Goal: Information Seeking & Learning: Learn about a topic

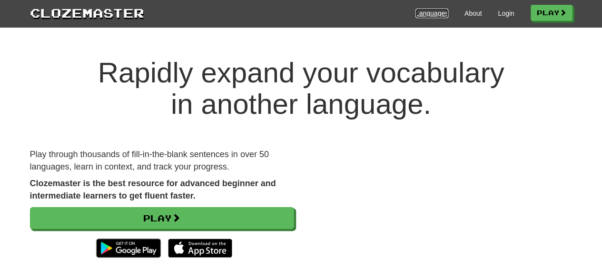
click at [430, 15] on link "Languages" at bounding box center [431, 14] width 33 height 10
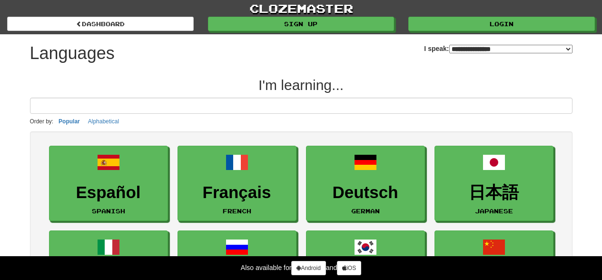
select select "*******"
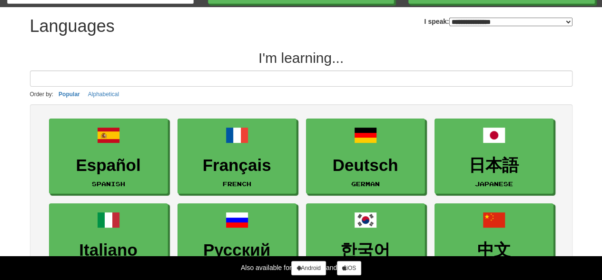
scroll to position [48, 0]
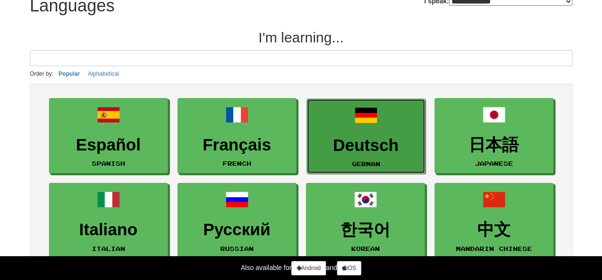
click at [379, 128] on link "Deutsch German" at bounding box center [365, 137] width 119 height 76
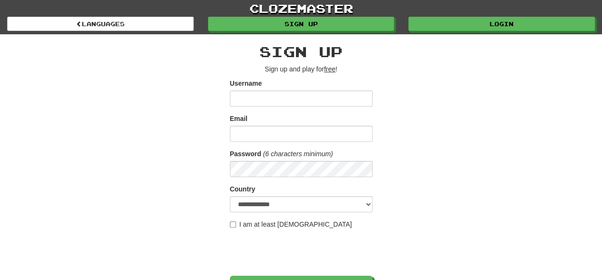
scroll to position [143, 0]
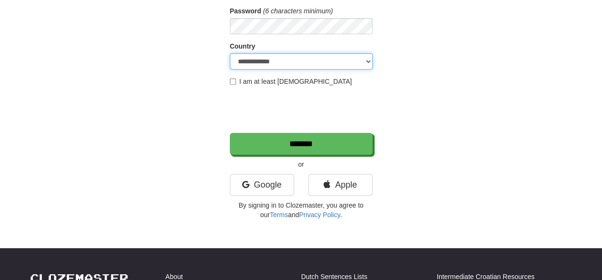
click at [368, 58] on select "**********" at bounding box center [301, 61] width 143 height 16
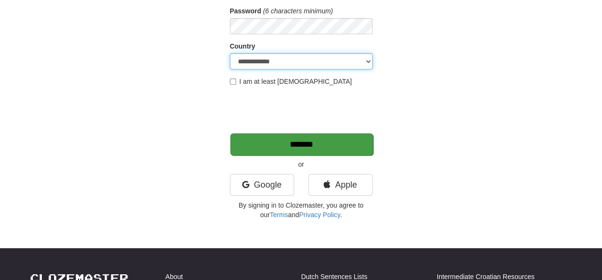
select select "**"
click at [230, 53] on select "**********" at bounding box center [301, 61] width 143 height 16
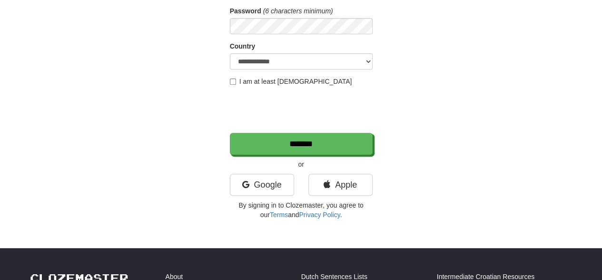
click at [236, 84] on label "I am at least 16 years old" at bounding box center [291, 82] width 122 height 10
click at [275, 184] on link "Google" at bounding box center [262, 185] width 64 height 22
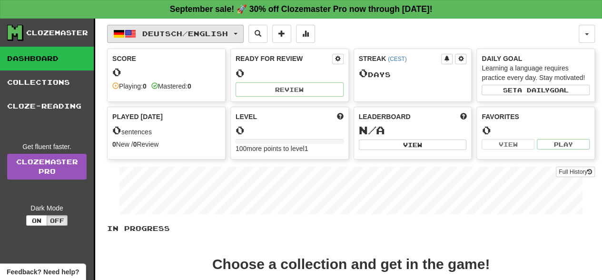
click at [244, 38] on button "Deutsch / English" at bounding box center [175, 34] width 137 height 18
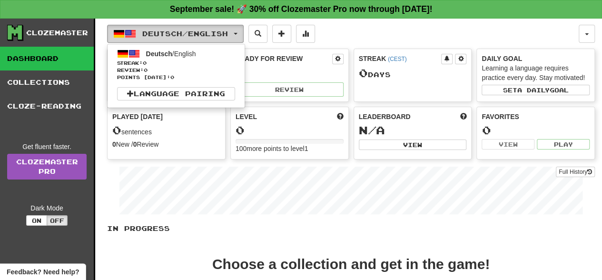
click at [135, 29] on span "button" at bounding box center [130, 33] width 11 height 11
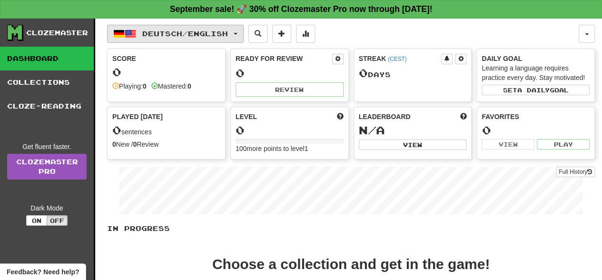
click at [118, 34] on span "button" at bounding box center [118, 33] width 11 height 11
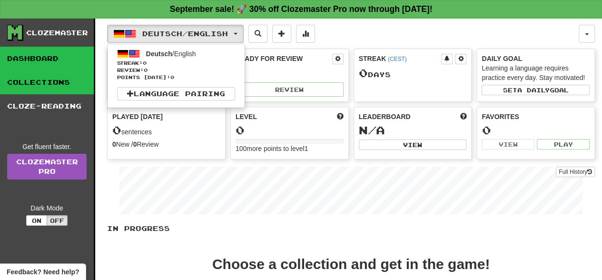
click at [65, 83] on link "Collections" at bounding box center [47, 82] width 94 height 24
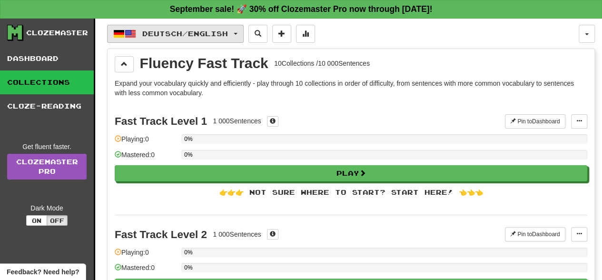
click at [237, 33] on span "button" at bounding box center [236, 34] width 4 height 2
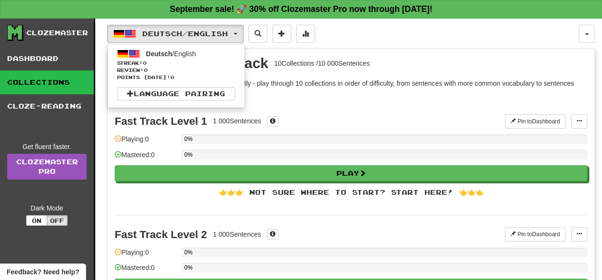
click at [354, 30] on div "Deutsch / English Deutsch / English Streak: 0 Review: 0 Points today: 0 Languag…" at bounding box center [343, 34] width 472 height 18
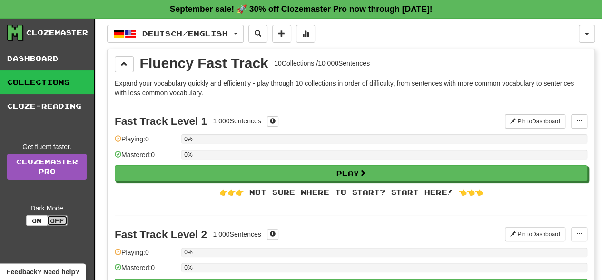
click at [54, 220] on button "Off" at bounding box center [57, 220] width 21 height 10
click at [35, 220] on button "On" at bounding box center [36, 220] width 21 height 10
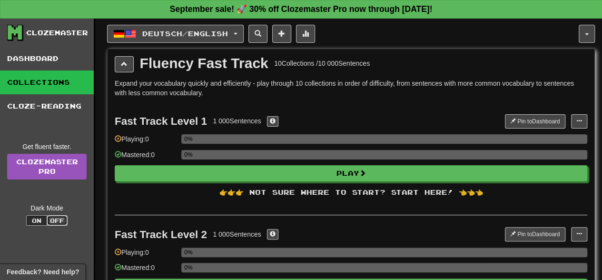
click at [54, 221] on button "Off" at bounding box center [57, 220] width 21 height 10
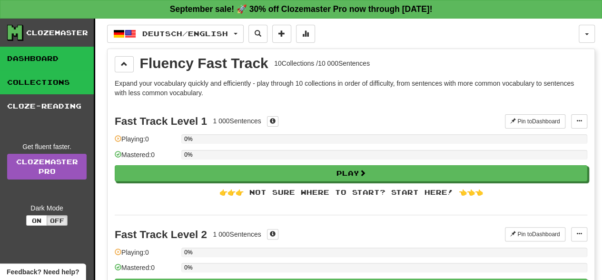
click at [50, 60] on link "Dashboard" at bounding box center [47, 59] width 94 height 24
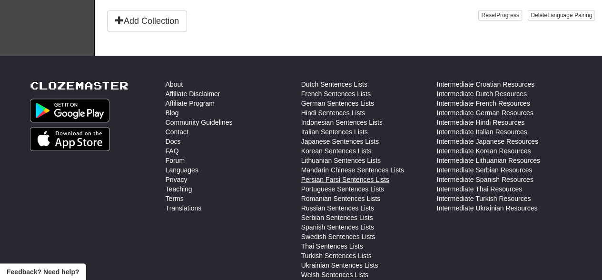
scroll to position [333, 0]
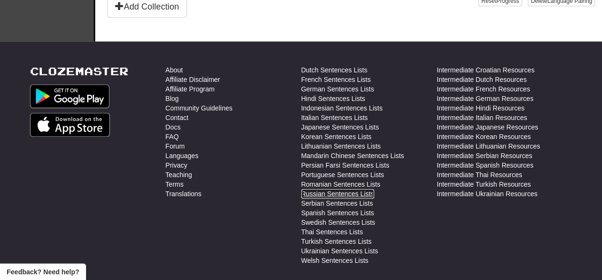
click at [330, 191] on link "Russian Sentences Lists" at bounding box center [337, 194] width 73 height 10
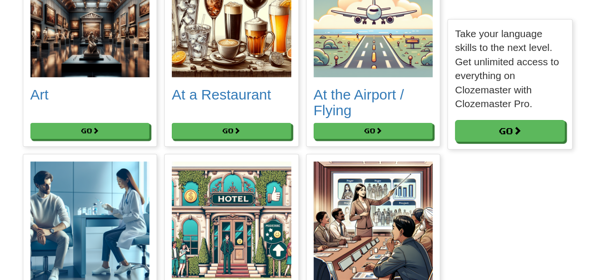
scroll to position [524, 0]
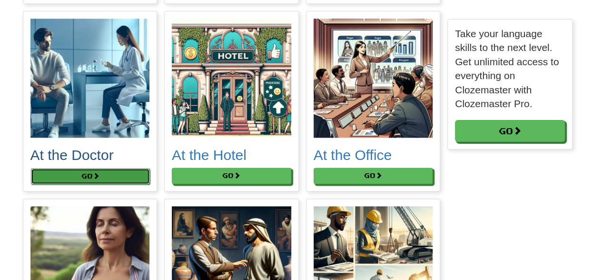
click at [108, 179] on button "Go" at bounding box center [90, 176] width 119 height 16
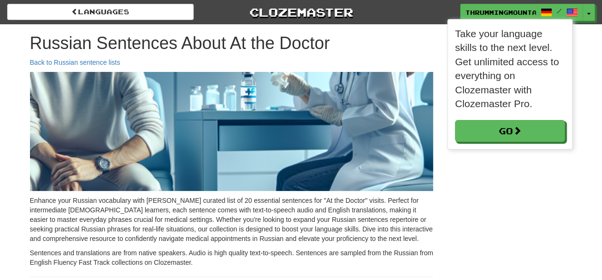
scroll to position [5, 5]
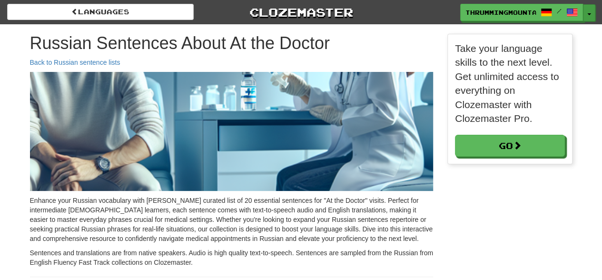
click at [588, 10] on button "Toggle Dropdown" at bounding box center [589, 12] width 12 height 17
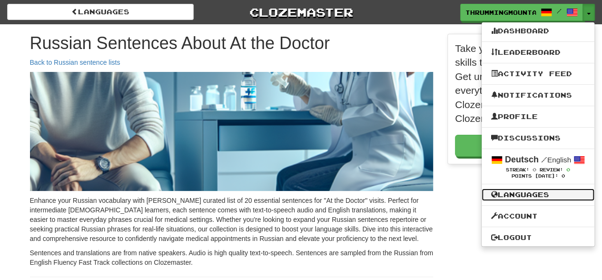
click at [533, 193] on link "Languages" at bounding box center [538, 194] width 113 height 12
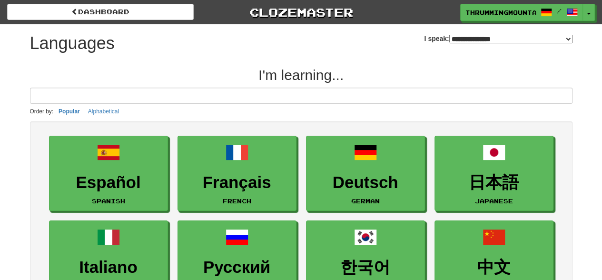
click at [570, 36] on select "**********" at bounding box center [510, 39] width 123 height 9
select select "*******"
click at [449, 35] on select "**********" at bounding box center [510, 39] width 123 height 9
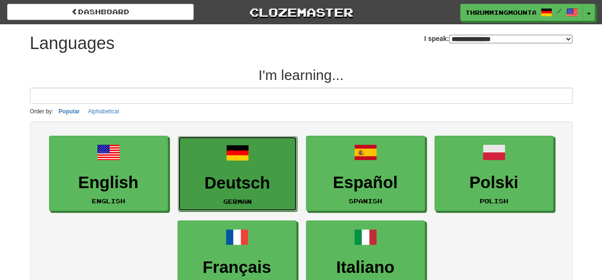
click at [265, 181] on h3 "Deutsch" at bounding box center [237, 183] width 109 height 19
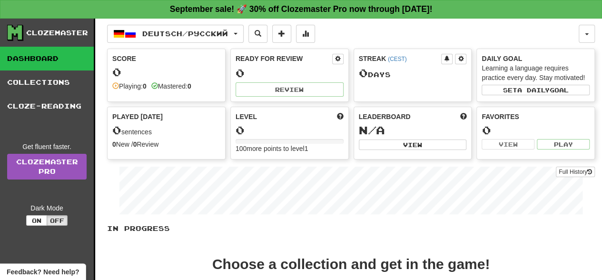
click at [161, 70] on div "0" at bounding box center [166, 72] width 108 height 12
click at [126, 57] on div "Score" at bounding box center [166, 59] width 108 height 10
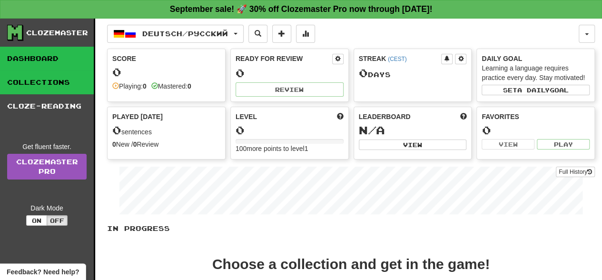
click at [72, 86] on link "Collections" at bounding box center [47, 82] width 94 height 24
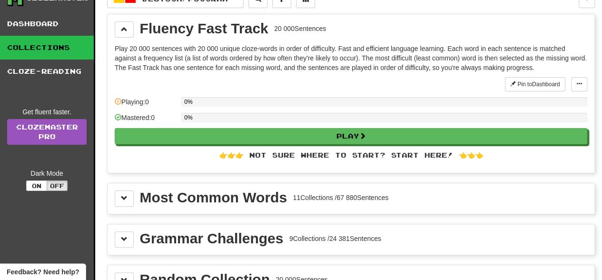
scroll to position [48, 0]
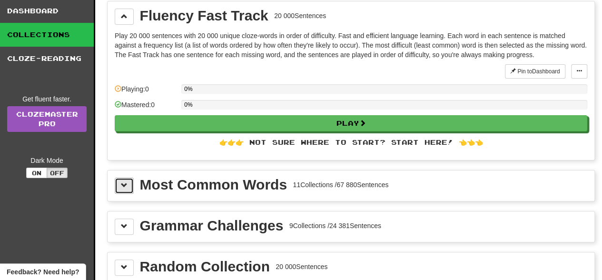
click at [127, 182] on button at bounding box center [124, 186] width 19 height 16
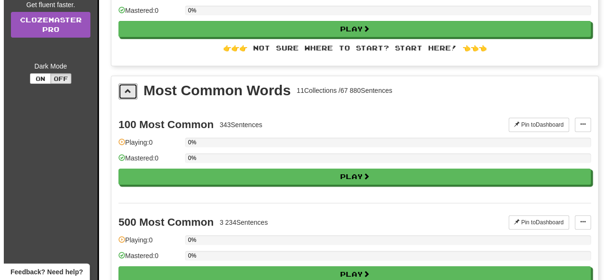
scroll to position [143, 0]
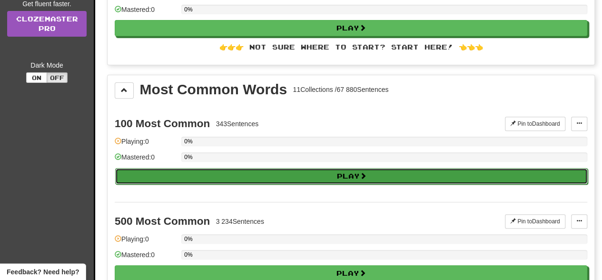
click at [322, 174] on button "Play" at bounding box center [351, 176] width 473 height 16
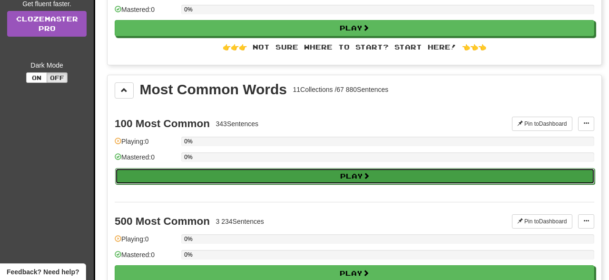
select select "**"
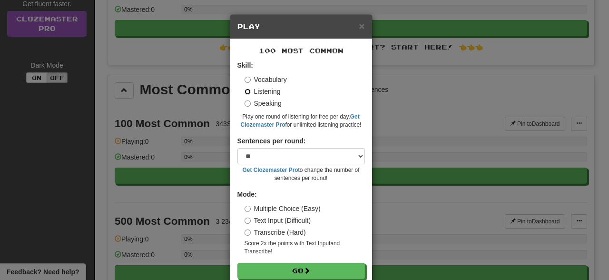
scroll to position [20, 0]
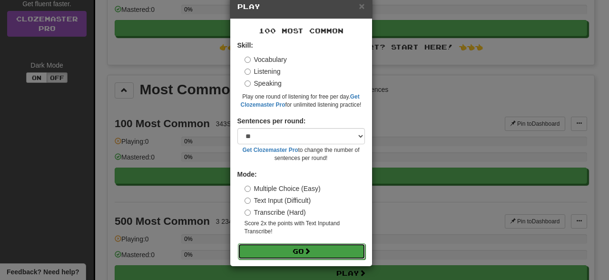
click at [297, 252] on button "Go" at bounding box center [302, 251] width 128 height 16
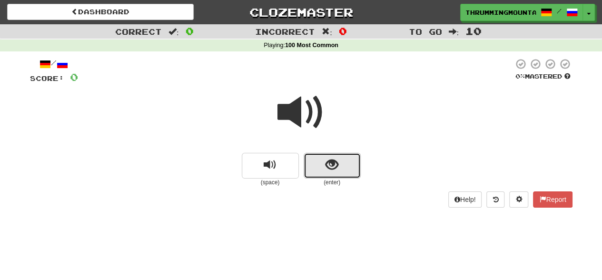
click at [330, 170] on span "show sentence" at bounding box center [332, 164] width 13 height 13
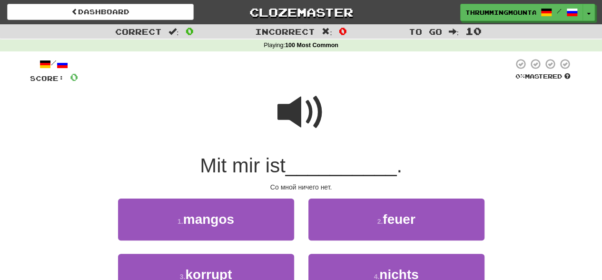
click at [324, 171] on span "__________" at bounding box center [341, 165] width 111 height 22
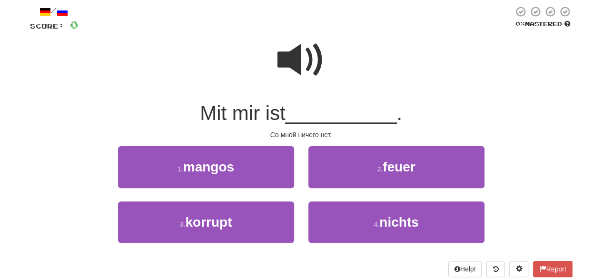
scroll to position [143, 0]
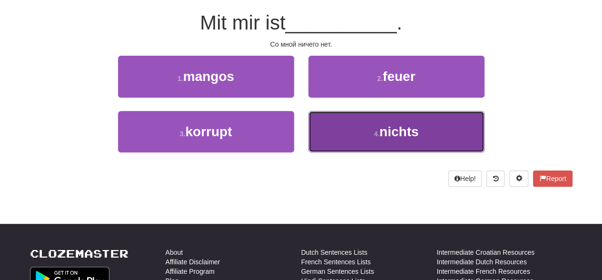
click at [377, 140] on button "4 . nichts" at bounding box center [396, 131] width 176 height 41
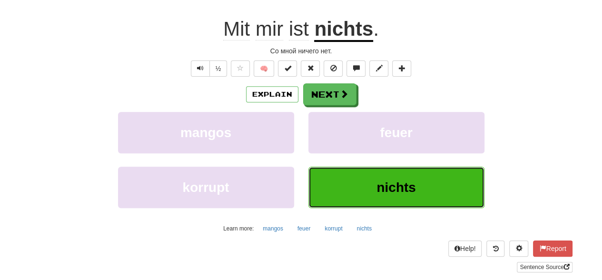
scroll to position [148, 0]
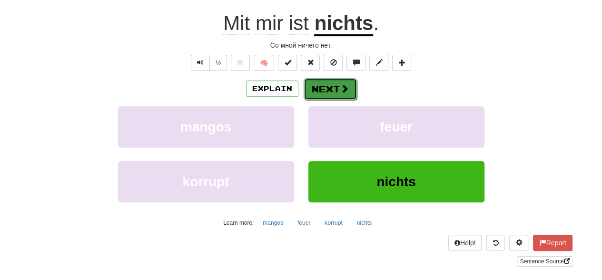
click at [336, 91] on button "Next" at bounding box center [330, 89] width 53 height 22
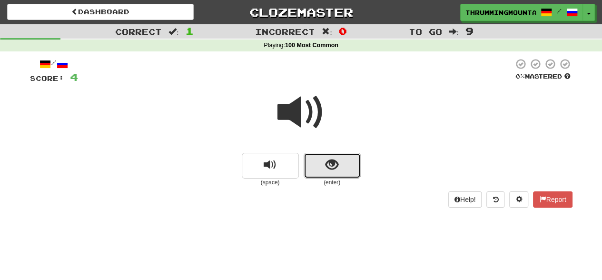
click at [330, 166] on span "show sentence" at bounding box center [332, 164] width 13 height 13
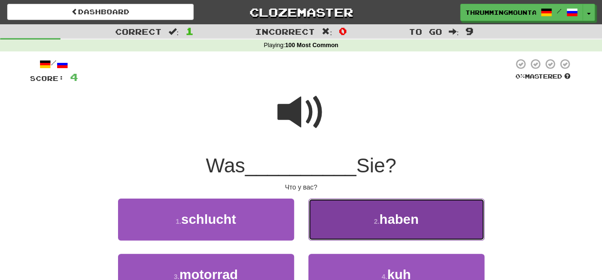
click at [341, 205] on button "2 . haben" at bounding box center [396, 218] width 176 height 41
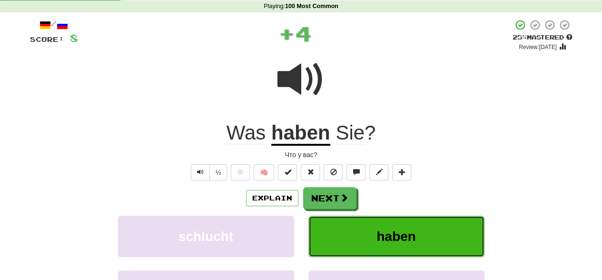
scroll to position [143, 0]
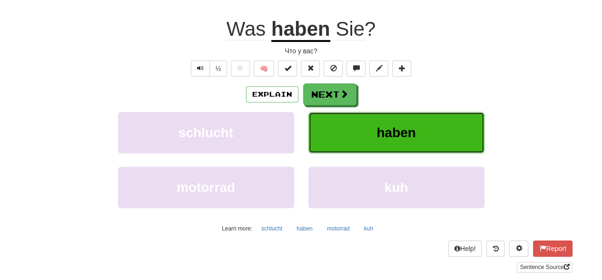
click at [367, 134] on button "haben" at bounding box center [396, 132] width 176 height 41
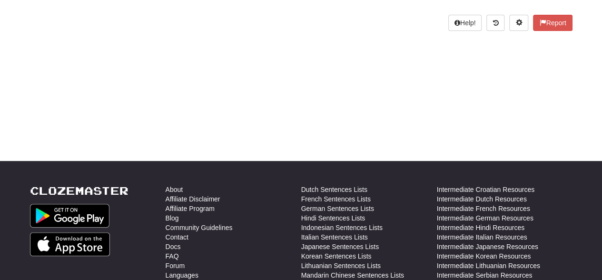
scroll to position [0, 0]
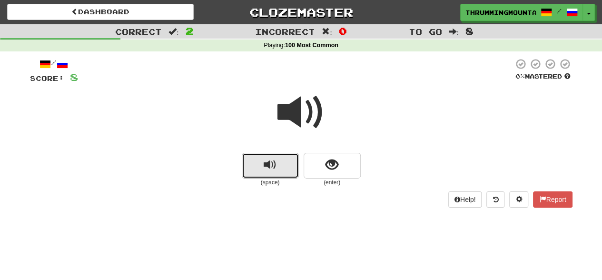
click at [280, 166] on button "replay audio" at bounding box center [270, 166] width 57 height 26
click at [275, 165] on span "replay audio" at bounding box center [270, 164] width 13 height 13
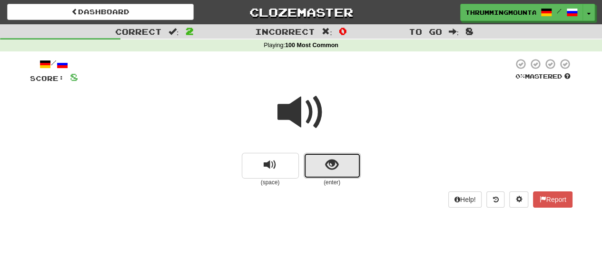
click at [334, 164] on span "show sentence" at bounding box center [332, 164] width 13 height 13
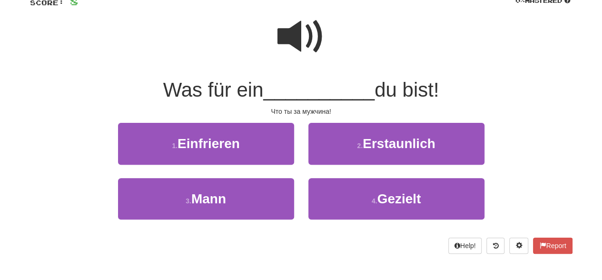
scroll to position [95, 0]
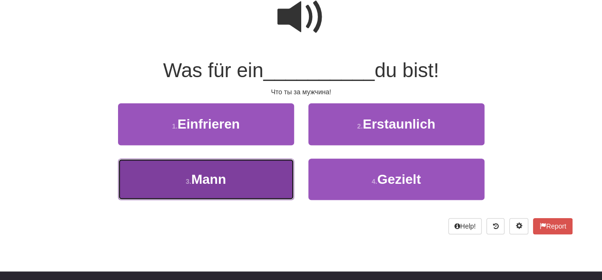
click at [217, 180] on span "Mann" at bounding box center [208, 179] width 35 height 15
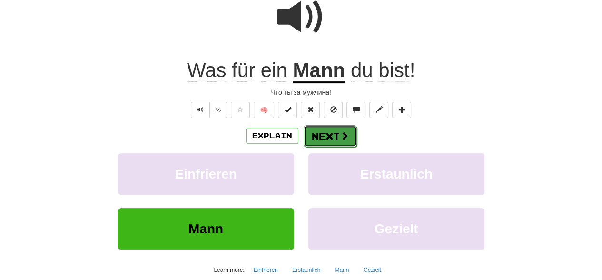
click at [319, 139] on button "Next" at bounding box center [330, 136] width 53 height 22
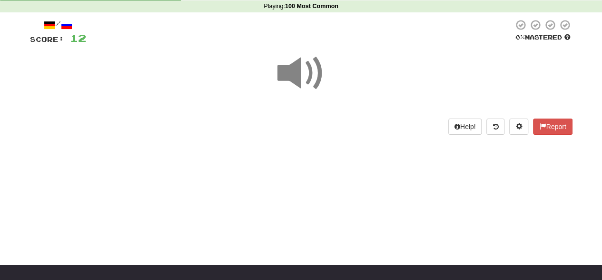
scroll to position [0, 0]
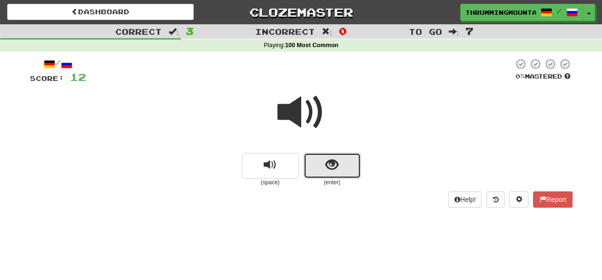
click at [323, 166] on button "show sentence" at bounding box center [332, 166] width 57 height 26
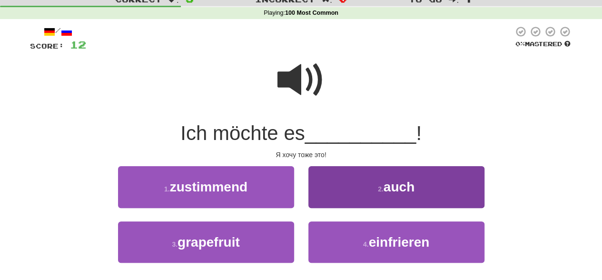
scroll to position [48, 0]
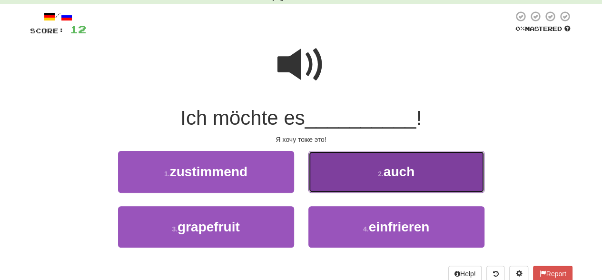
click at [367, 175] on button "2 . auch" at bounding box center [396, 171] width 176 height 41
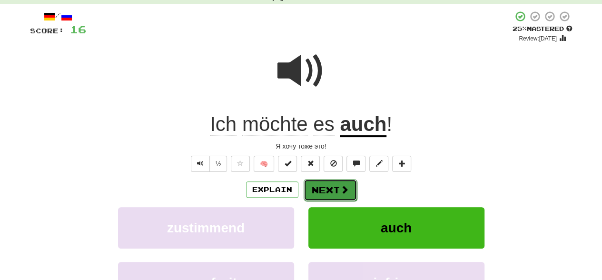
click at [341, 189] on span at bounding box center [344, 189] width 9 height 9
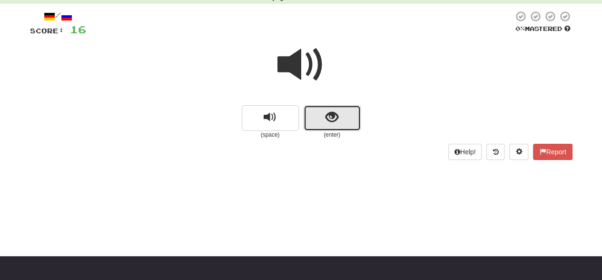
click at [334, 118] on span "show sentence" at bounding box center [332, 117] width 13 height 13
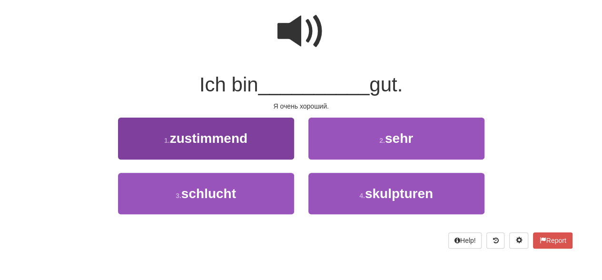
scroll to position [95, 0]
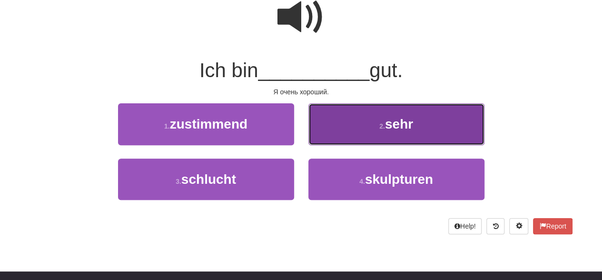
click at [363, 128] on button "2 . sehr" at bounding box center [396, 123] width 176 height 41
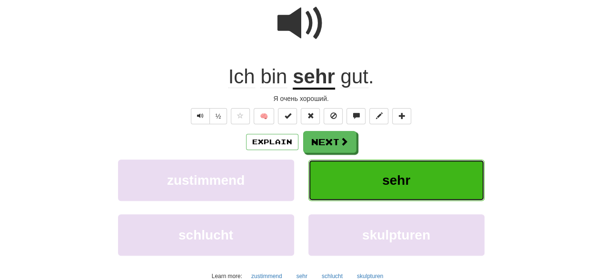
scroll to position [101, 0]
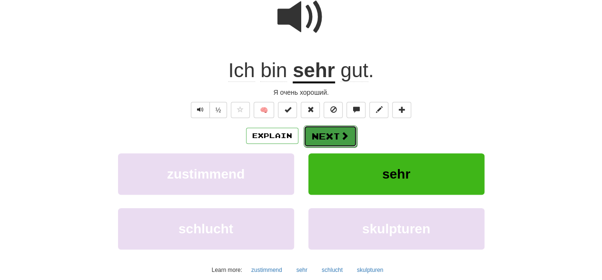
click at [340, 136] on span at bounding box center [344, 135] width 9 height 9
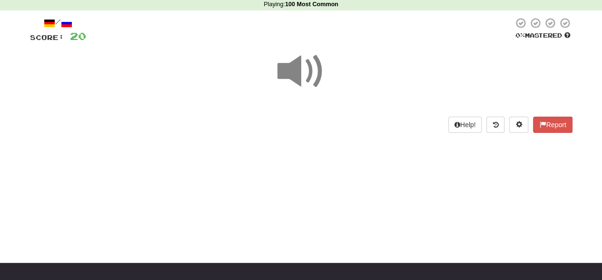
scroll to position [0, 0]
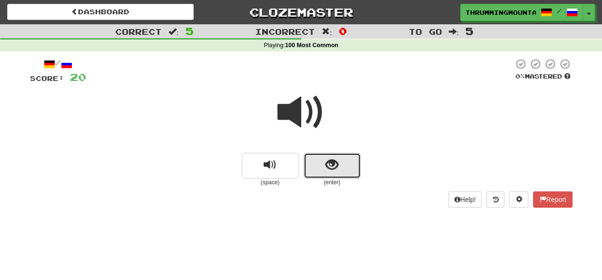
click at [331, 161] on span "show sentence" at bounding box center [332, 164] width 13 height 13
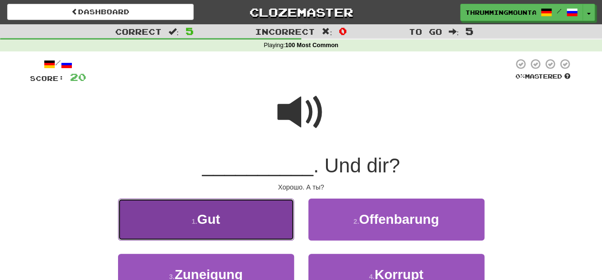
click at [217, 215] on span "Gut" at bounding box center [208, 219] width 23 height 15
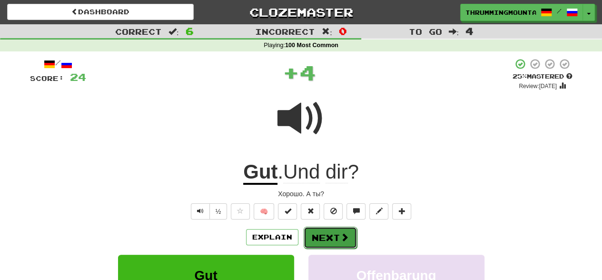
click at [317, 235] on button "Next" at bounding box center [330, 238] width 53 height 22
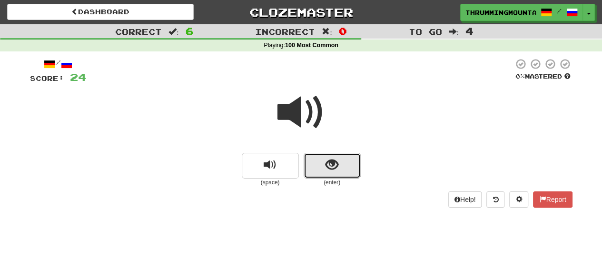
click at [334, 162] on span "show sentence" at bounding box center [332, 164] width 13 height 13
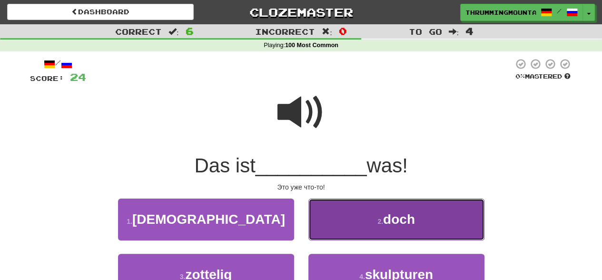
click at [342, 208] on button "2 . doch" at bounding box center [396, 218] width 176 height 41
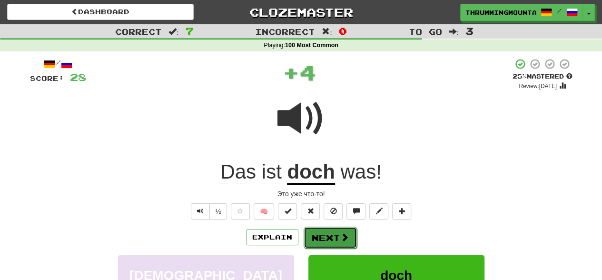
click at [329, 231] on button "Next" at bounding box center [330, 238] width 53 height 22
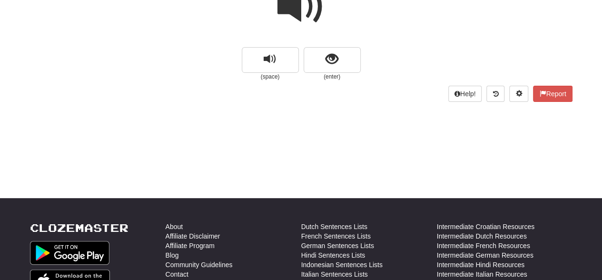
scroll to position [48, 0]
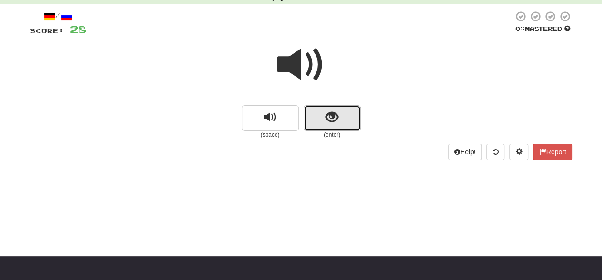
click at [327, 118] on span "show sentence" at bounding box center [332, 117] width 13 height 13
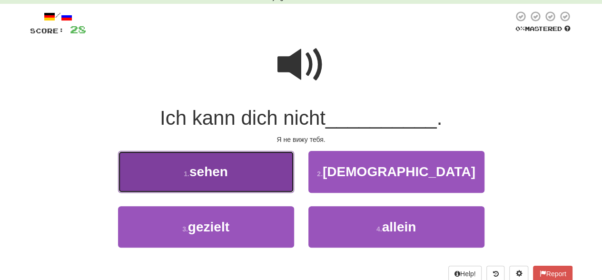
click at [253, 180] on button "1 . sehen" at bounding box center [206, 171] width 176 height 41
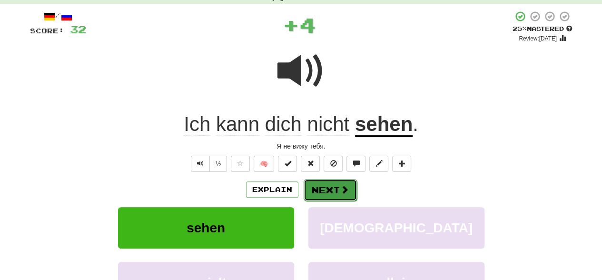
click at [318, 189] on button "Next" at bounding box center [330, 190] width 53 height 22
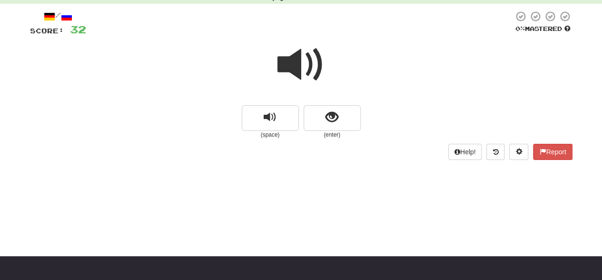
scroll to position [0, 0]
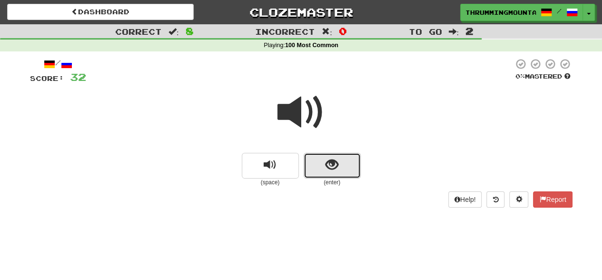
click at [328, 168] on span "show sentence" at bounding box center [332, 164] width 13 height 13
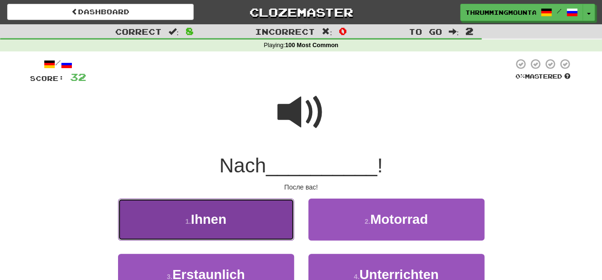
click at [260, 214] on button "1 . Ihnen" at bounding box center [206, 218] width 176 height 41
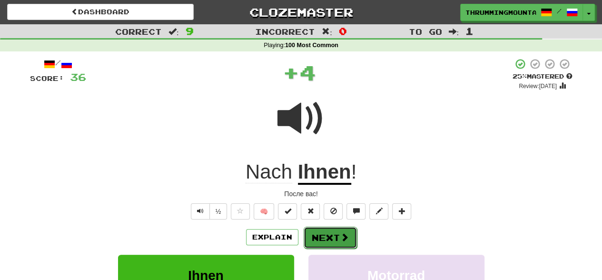
click at [324, 233] on button "Next" at bounding box center [330, 238] width 53 height 22
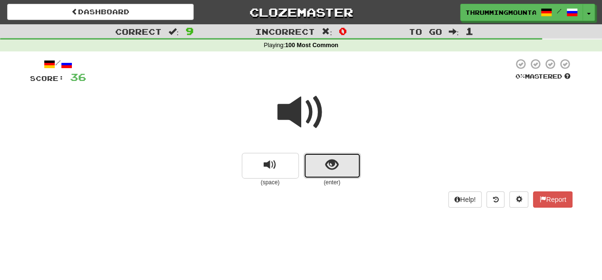
click at [331, 167] on span "show sentence" at bounding box center [332, 164] width 13 height 13
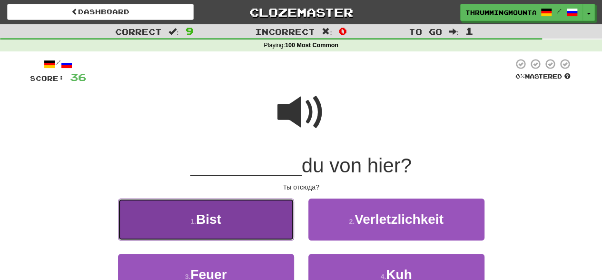
click at [250, 211] on button "1 . Bist" at bounding box center [206, 218] width 176 height 41
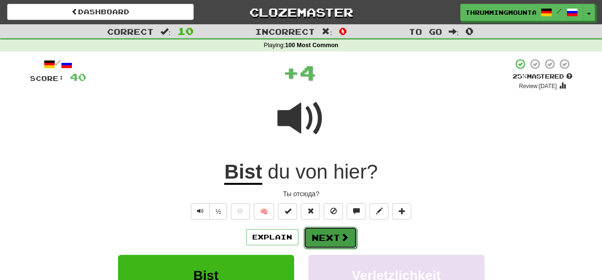
click at [326, 236] on button "Next" at bounding box center [330, 238] width 53 height 22
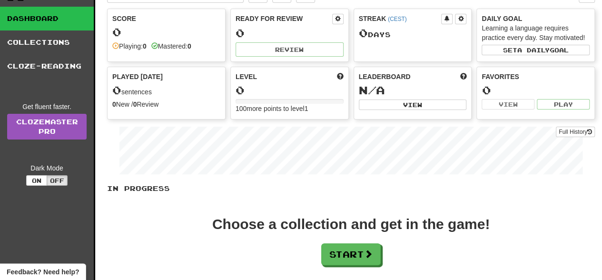
scroll to position [143, 0]
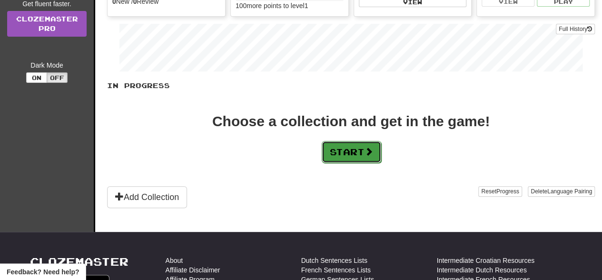
click at [347, 147] on button "Start" at bounding box center [351, 152] width 59 height 22
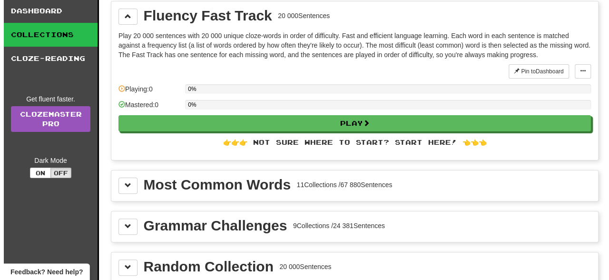
scroll to position [0, 0]
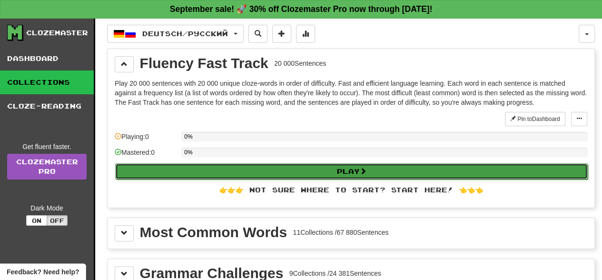
click at [339, 169] on button "Play" at bounding box center [351, 171] width 473 height 16
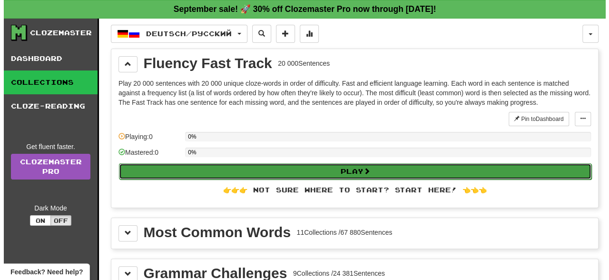
select select "**"
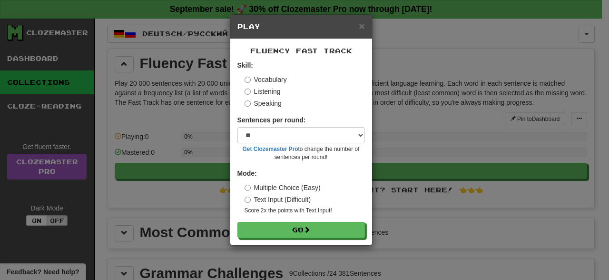
click at [255, 93] on label "Listening" at bounding box center [263, 92] width 36 height 10
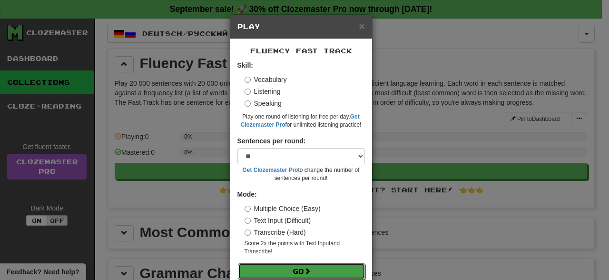
click at [300, 268] on button "Go" at bounding box center [302, 271] width 128 height 16
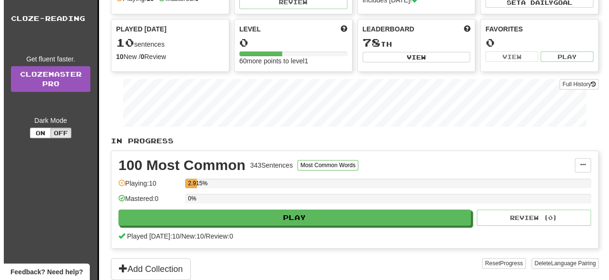
scroll to position [143, 0]
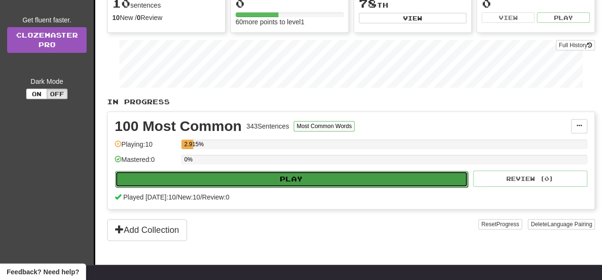
click at [312, 177] on button "Play" at bounding box center [291, 179] width 353 height 16
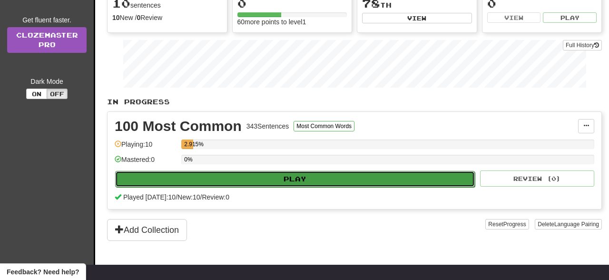
select select "**"
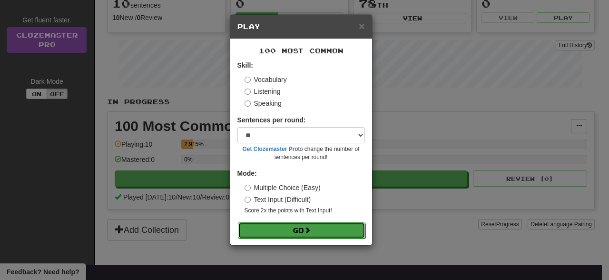
click at [315, 228] on button "Go" at bounding box center [302, 230] width 128 height 16
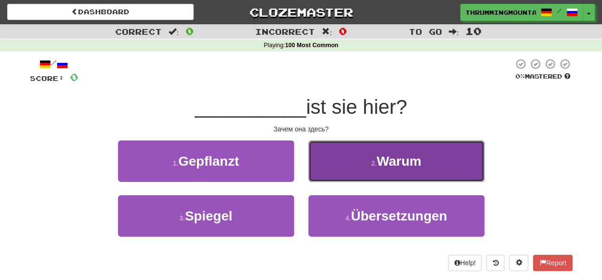
click at [374, 159] on small "2 ." at bounding box center [374, 163] width 6 height 8
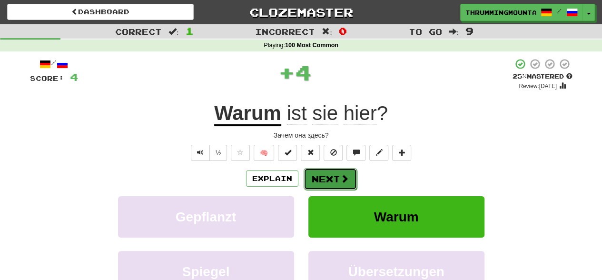
click at [347, 171] on button "Next" at bounding box center [330, 179] width 53 height 22
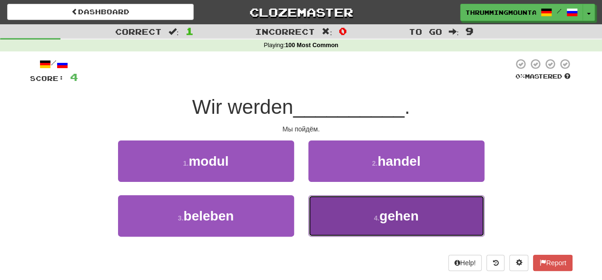
click at [381, 213] on span "gehen" at bounding box center [398, 215] width 39 height 15
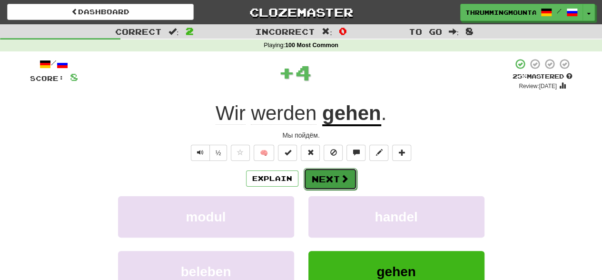
click at [346, 177] on span at bounding box center [344, 178] width 9 height 9
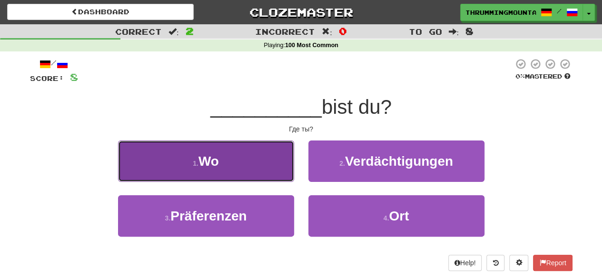
click at [183, 151] on button "1 . Wo" at bounding box center [206, 160] width 176 height 41
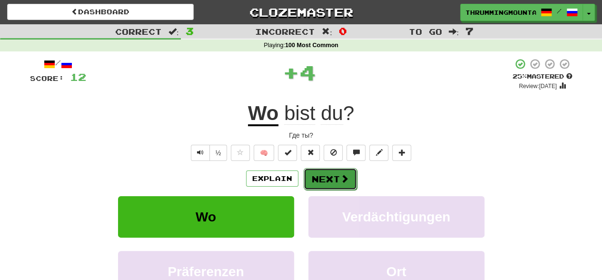
click at [315, 186] on button "Next" at bounding box center [330, 179] width 53 height 22
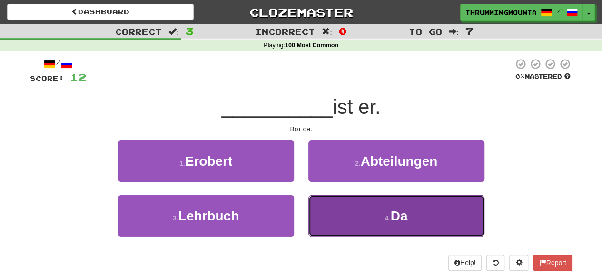
click at [387, 217] on small "4 ." at bounding box center [388, 218] width 6 height 8
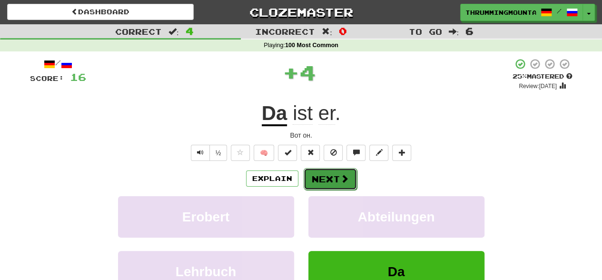
click at [351, 186] on button "Next" at bounding box center [330, 179] width 53 height 22
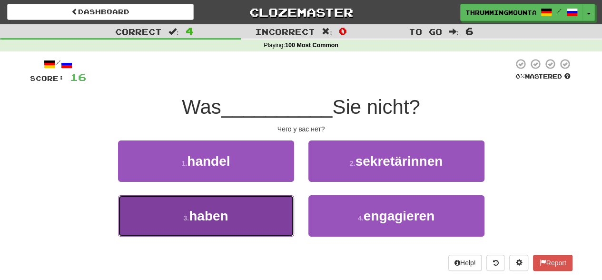
click at [212, 206] on button "3 . haben" at bounding box center [206, 215] width 176 height 41
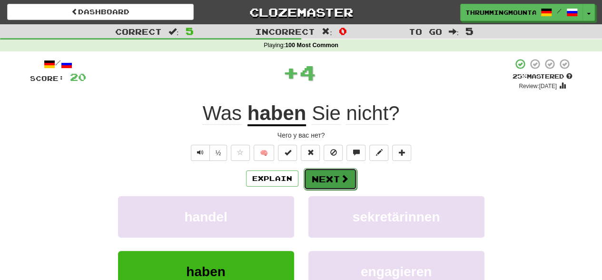
click at [343, 174] on span at bounding box center [344, 178] width 9 height 9
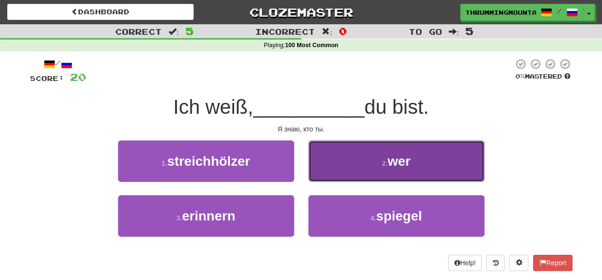
click at [353, 173] on button "2 . wer" at bounding box center [396, 160] width 176 height 41
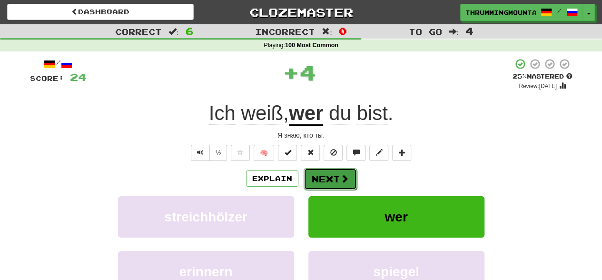
click at [340, 178] on span at bounding box center [344, 178] width 9 height 9
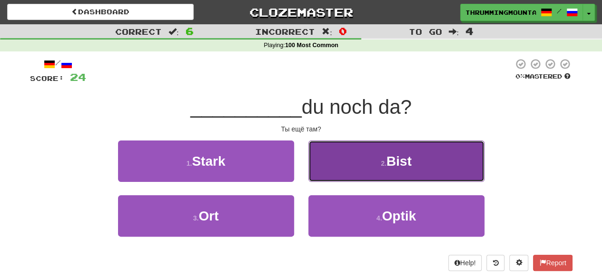
click at [352, 176] on button "2 . Bist" at bounding box center [396, 160] width 176 height 41
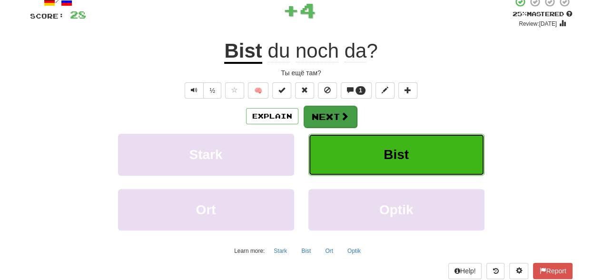
scroll to position [143, 0]
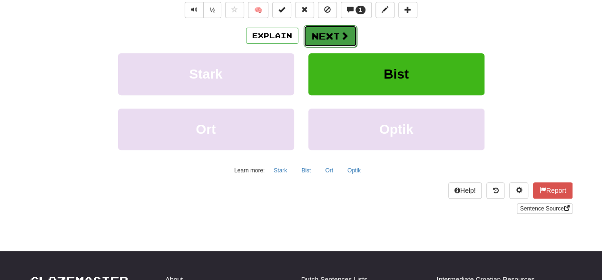
click at [327, 37] on button "Next" at bounding box center [330, 36] width 53 height 22
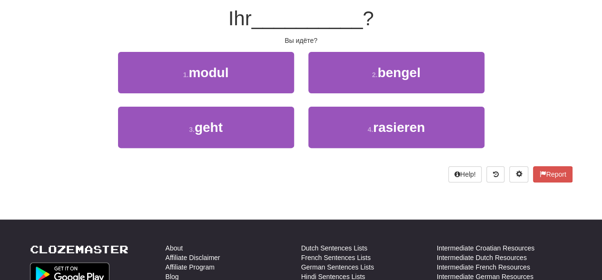
scroll to position [41, 0]
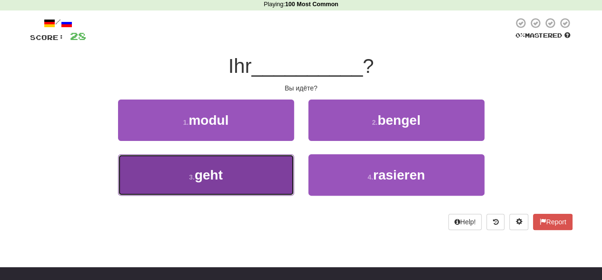
click at [220, 180] on span "geht" at bounding box center [209, 175] width 28 height 15
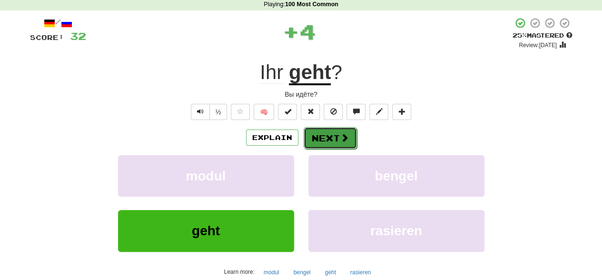
click at [344, 139] on span at bounding box center [344, 137] width 9 height 9
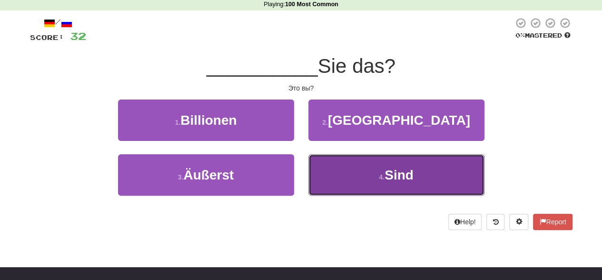
click at [369, 176] on button "4 . Sind" at bounding box center [396, 174] width 176 height 41
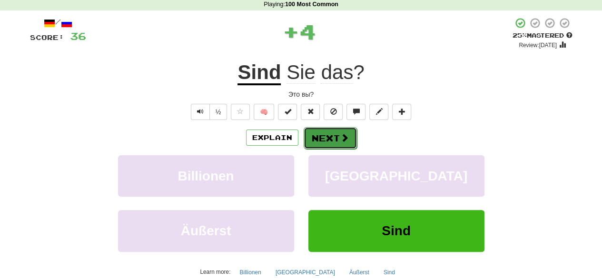
click at [345, 135] on span at bounding box center [344, 137] width 9 height 9
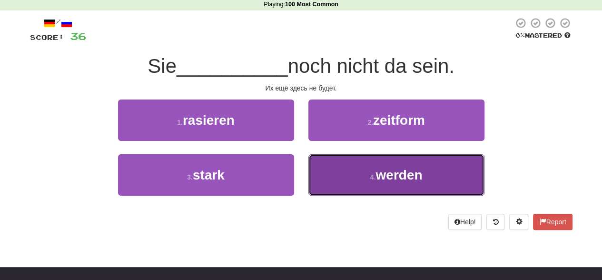
click at [370, 173] on small "4 ." at bounding box center [373, 177] width 6 height 8
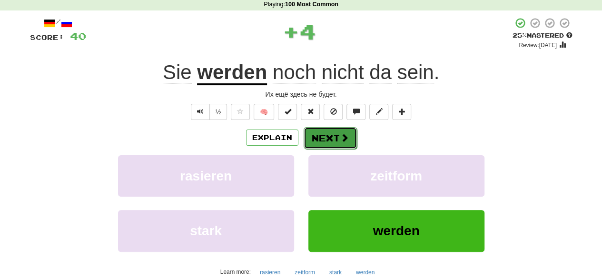
click at [354, 138] on button "Next" at bounding box center [330, 138] width 53 height 22
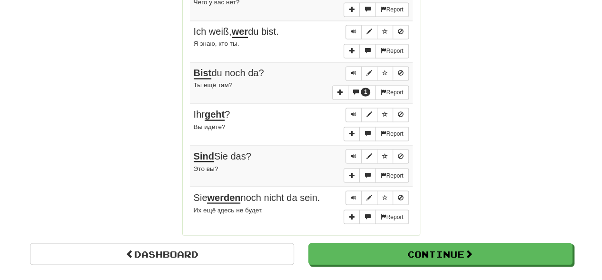
scroll to position [898, 0]
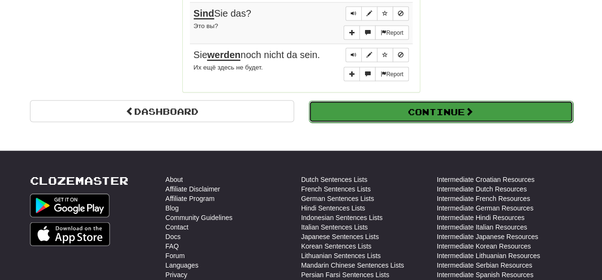
click at [388, 101] on button "Continue" at bounding box center [441, 111] width 264 height 22
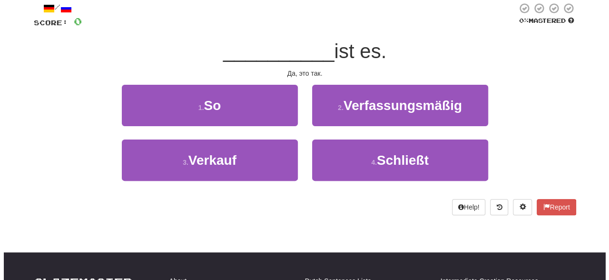
scroll to position [0, 0]
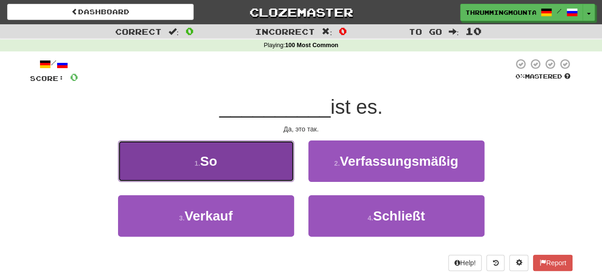
click at [258, 162] on button "1 . So" at bounding box center [206, 160] width 176 height 41
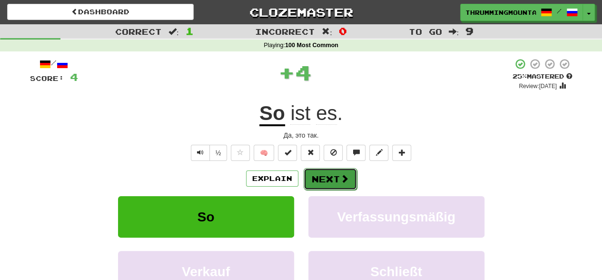
click at [310, 178] on button "Next" at bounding box center [330, 179] width 53 height 22
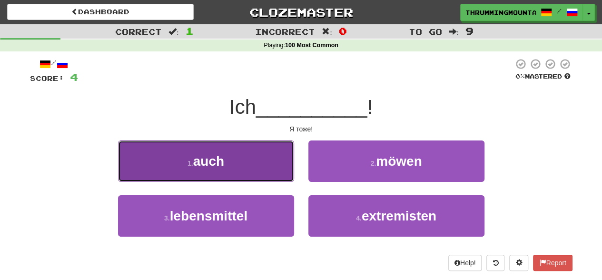
click at [231, 170] on button "1 . auch" at bounding box center [206, 160] width 176 height 41
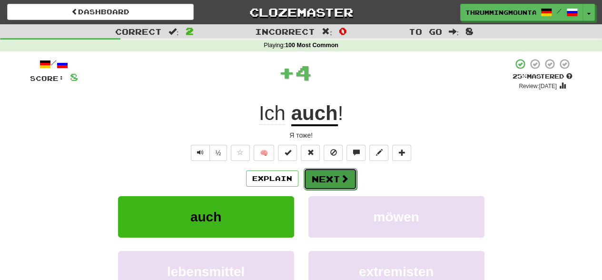
click at [309, 176] on button "Next" at bounding box center [330, 179] width 53 height 22
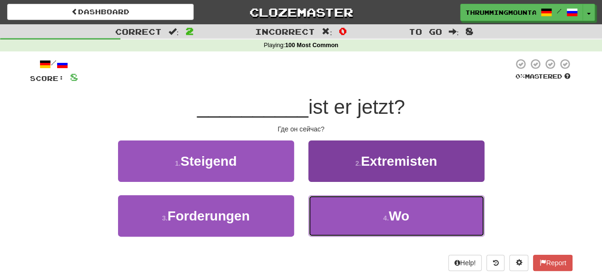
click at [391, 211] on span "Wo" at bounding box center [399, 215] width 20 height 15
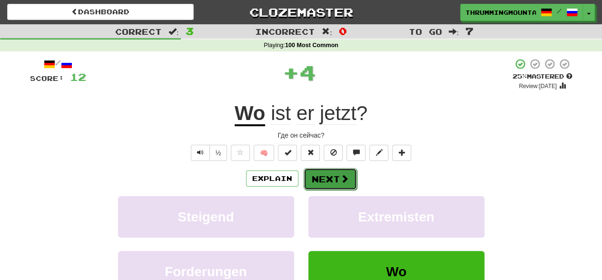
click at [342, 183] on span at bounding box center [344, 178] width 9 height 9
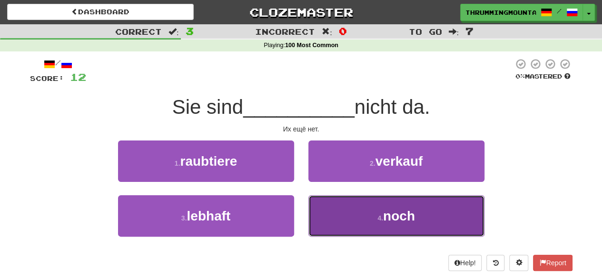
click at [374, 211] on button "4 . noch" at bounding box center [396, 215] width 176 height 41
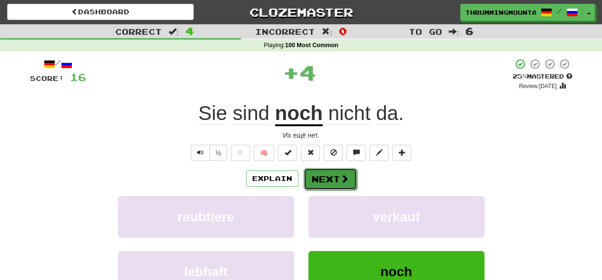
click at [336, 168] on button "Next" at bounding box center [330, 179] width 53 height 22
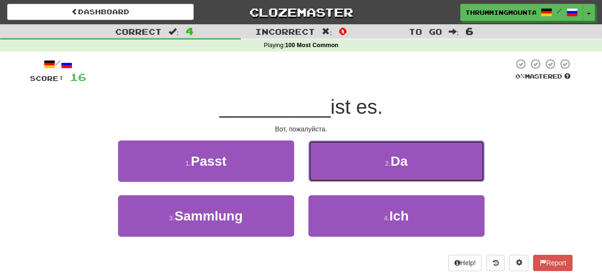
click at [336, 168] on button "2 . Da" at bounding box center [396, 160] width 176 height 41
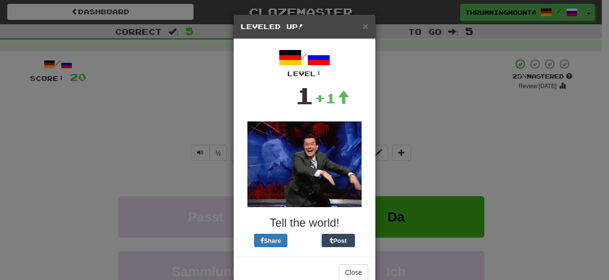
click at [426, 121] on div "× Leveled Up! / Level: 1 +1 Tell the world! Share Post Close" at bounding box center [304, 140] width 609 height 280
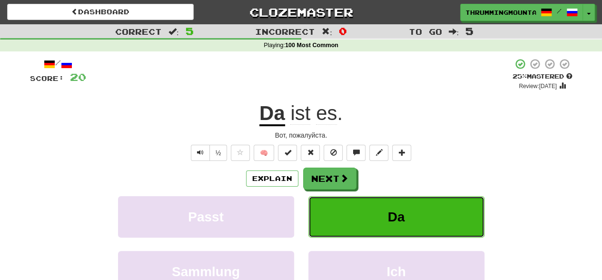
click at [388, 216] on span "Da" at bounding box center [396, 216] width 17 height 15
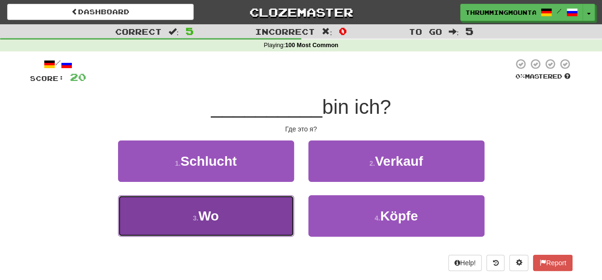
click at [218, 214] on span "Wo" at bounding box center [208, 215] width 20 height 15
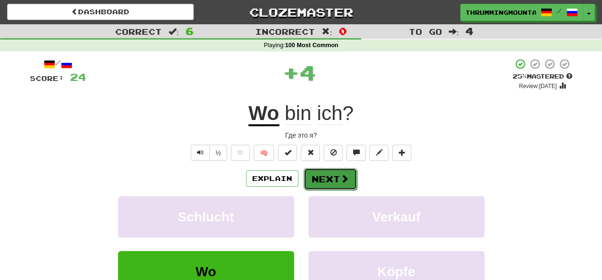
click at [319, 176] on button "Next" at bounding box center [330, 179] width 53 height 22
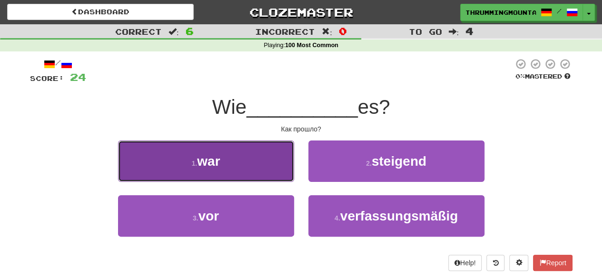
click at [229, 169] on button "1 . war" at bounding box center [206, 160] width 176 height 41
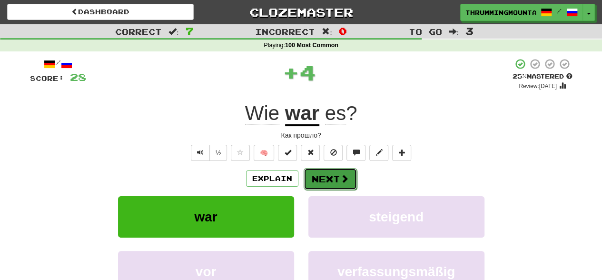
click at [336, 176] on button "Next" at bounding box center [330, 179] width 53 height 22
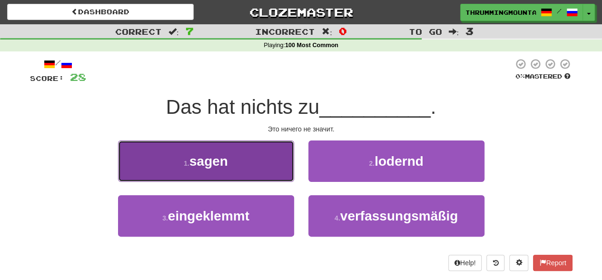
click at [238, 163] on button "1 . sagen" at bounding box center [206, 160] width 176 height 41
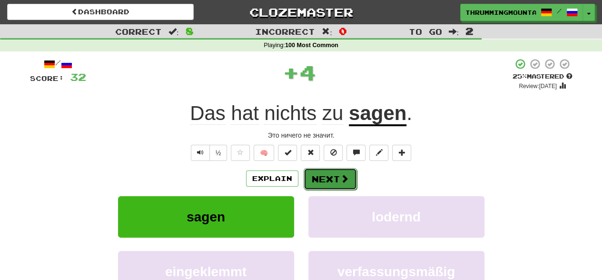
click at [337, 184] on button "Next" at bounding box center [330, 179] width 53 height 22
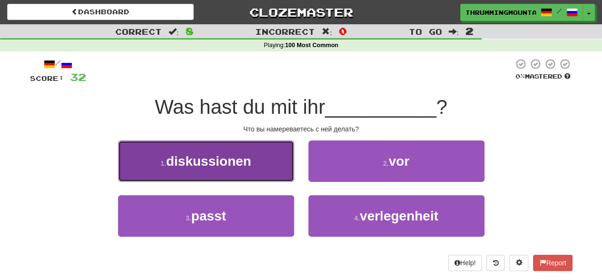
click at [224, 161] on span "diskussionen" at bounding box center [208, 161] width 85 height 15
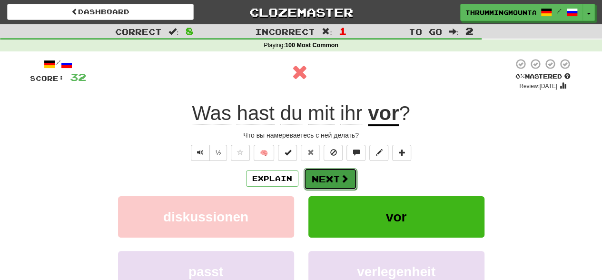
click at [345, 177] on span at bounding box center [344, 178] width 9 height 9
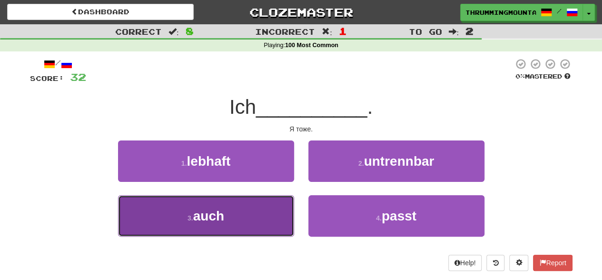
click at [251, 216] on button "3 . auch" at bounding box center [206, 215] width 176 height 41
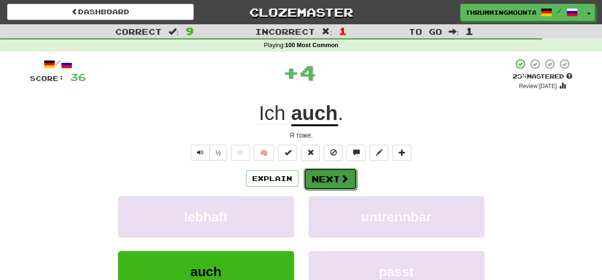
click at [326, 178] on button "Next" at bounding box center [330, 179] width 53 height 22
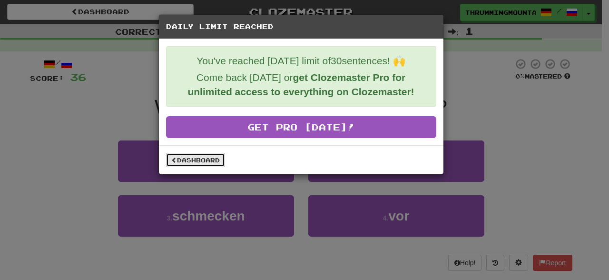
click at [208, 154] on link "Dashboard" at bounding box center [195, 160] width 59 height 14
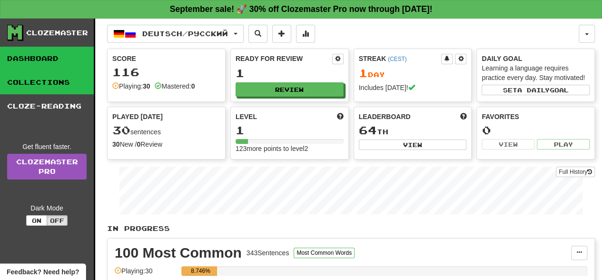
click at [62, 89] on link "Collections" at bounding box center [47, 82] width 94 height 24
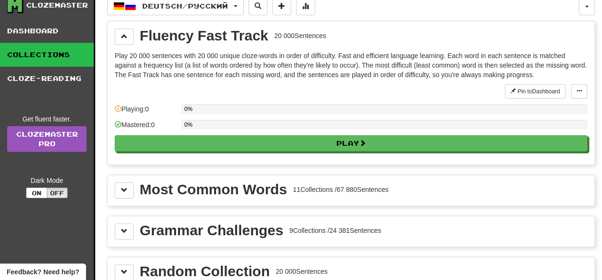
scroll to position [48, 0]
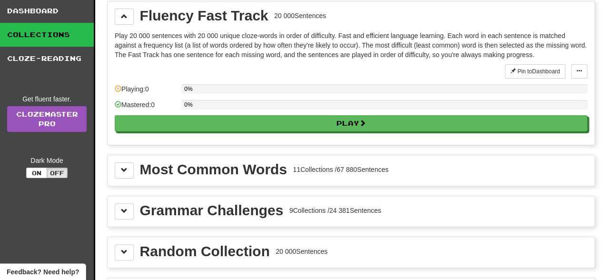
click at [188, 171] on div "Most Common Words" at bounding box center [213, 169] width 147 height 14
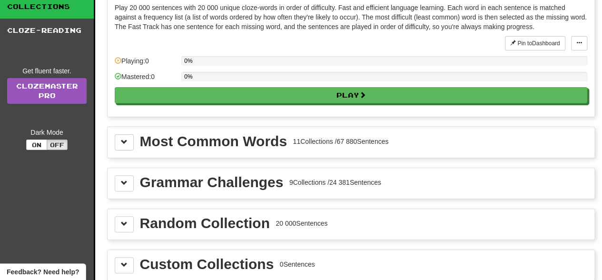
scroll to position [95, 0]
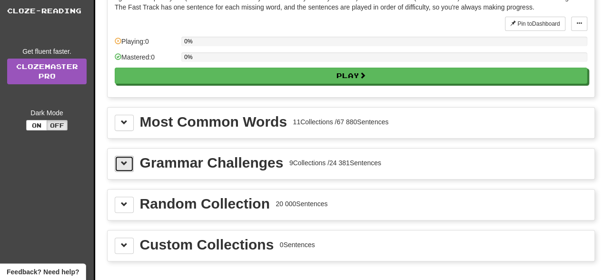
click at [124, 165] on button at bounding box center [124, 164] width 19 height 16
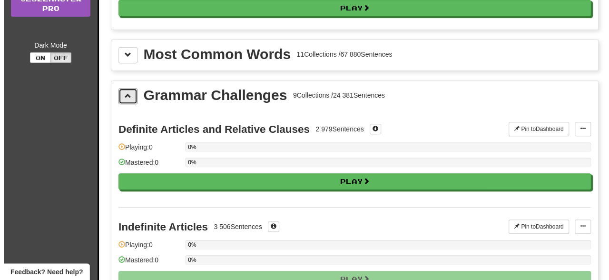
scroll to position [190, 0]
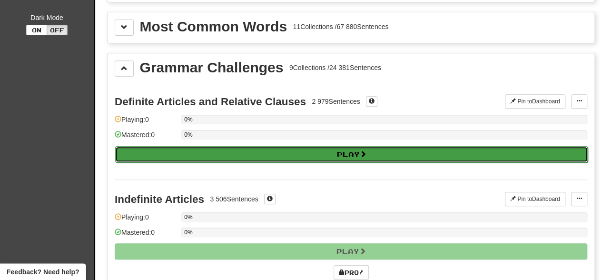
click at [310, 150] on button "Play" at bounding box center [351, 154] width 473 height 16
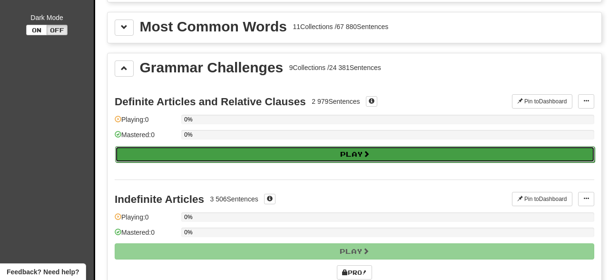
select select "**"
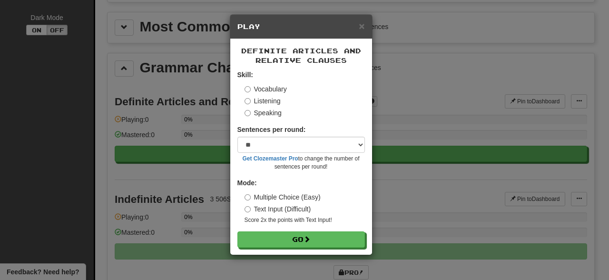
click at [271, 102] on label "Listening" at bounding box center [263, 101] width 36 height 10
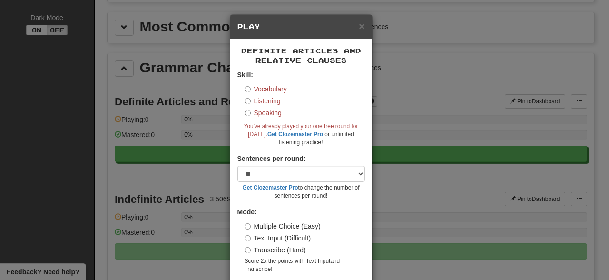
click at [260, 112] on label "Speaking" at bounding box center [263, 113] width 37 height 10
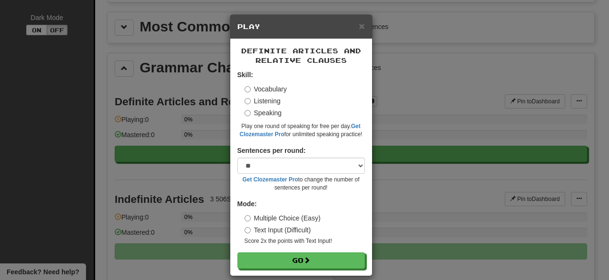
click at [247, 228] on label "Text Input (Difficult)" at bounding box center [278, 230] width 67 height 10
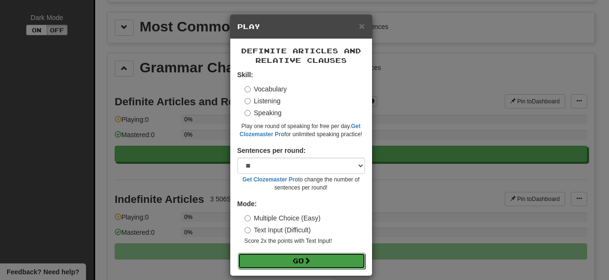
click at [289, 258] on button "Go" at bounding box center [302, 261] width 128 height 16
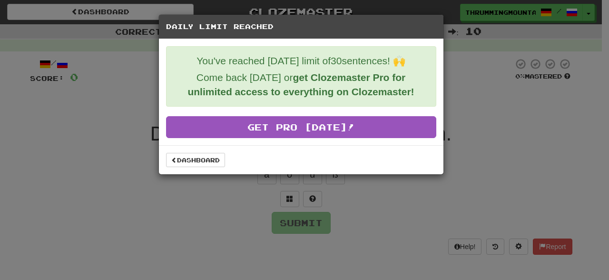
click at [383, 221] on div "Daily Limit Reached You've reached [DATE] limit of 30 sentences! 🙌 Come back [D…" at bounding box center [304, 140] width 609 height 280
